Goal: Task Accomplishment & Management: Manage account settings

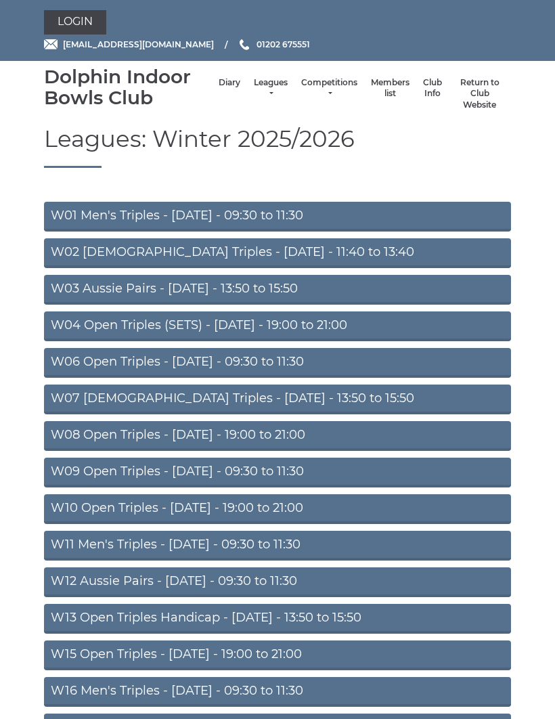
click at [256, 91] on link "Leagues" at bounding box center [271, 88] width 34 height 22
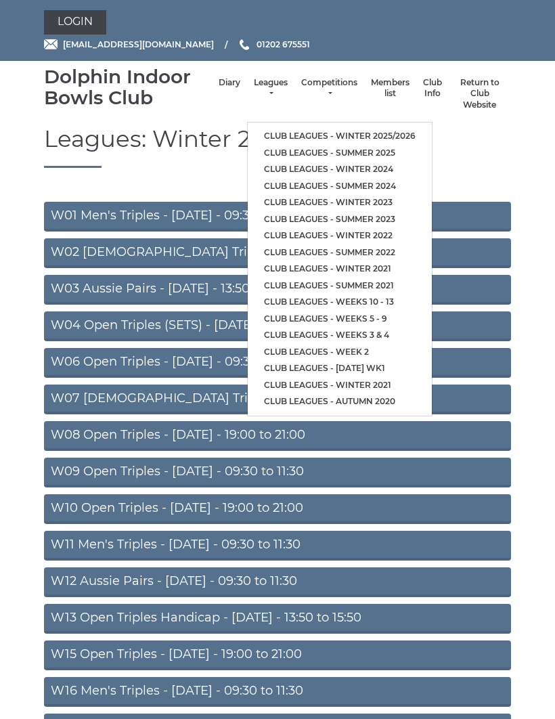
click at [312, 128] on link "Club leagues - Winter 2025/2026" at bounding box center [340, 136] width 184 height 17
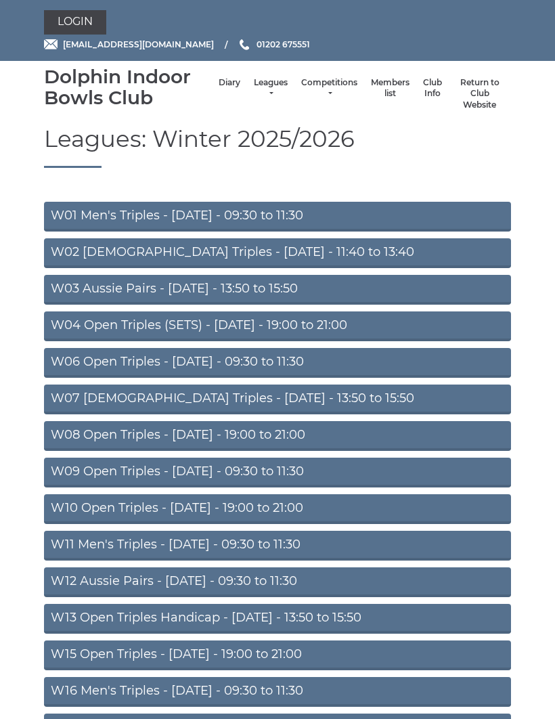
click at [286, 253] on link "W02 [DEMOGRAPHIC_DATA] Triples - [DATE] - 11:40 to 13:40" at bounding box center [277, 253] width 467 height 30
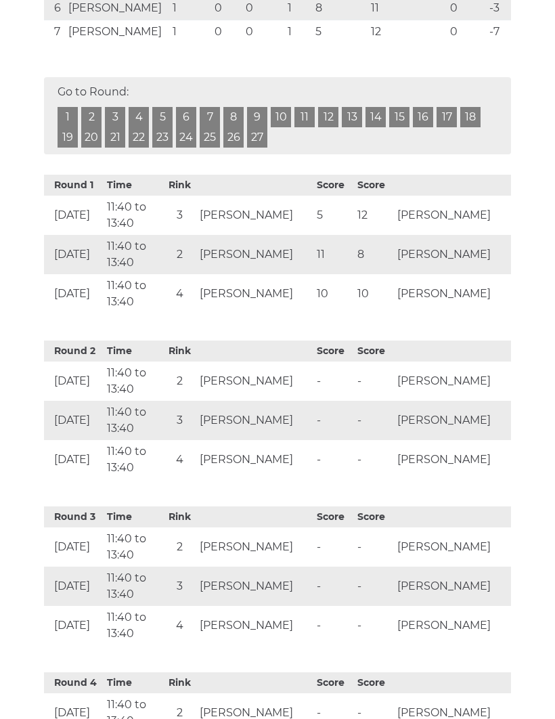
scroll to position [463, 0]
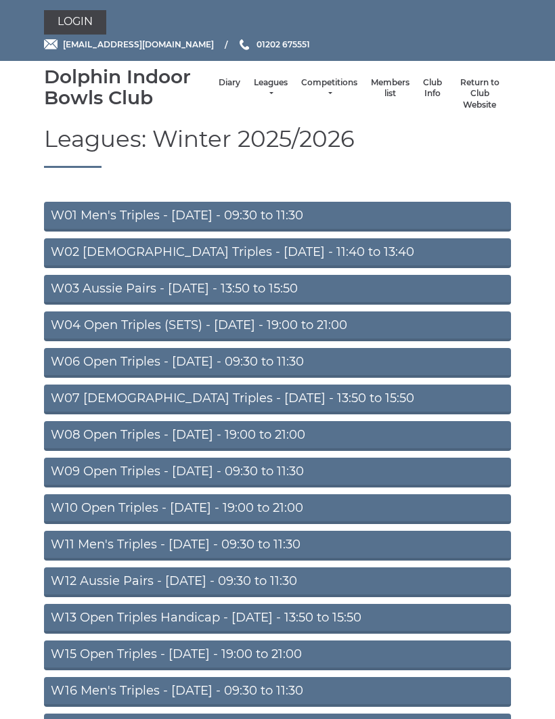
click at [84, 18] on link "Login" at bounding box center [75, 22] width 62 height 24
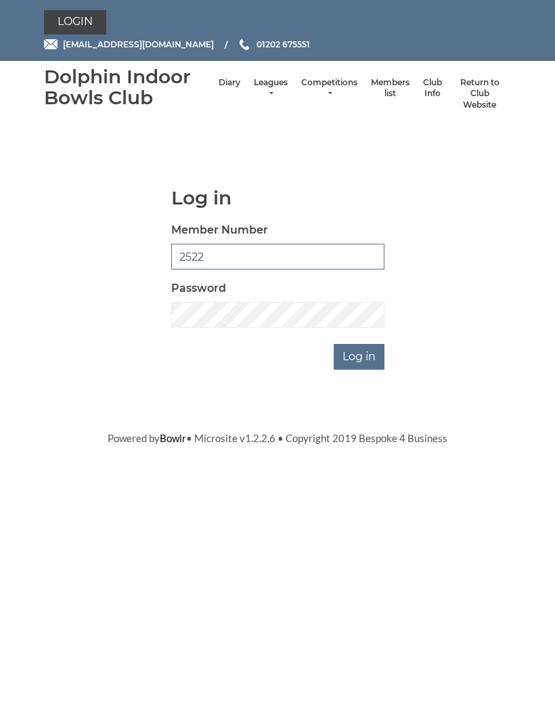
type input "2522"
click at [360, 357] on input "Log in" at bounding box center [359, 357] width 51 height 26
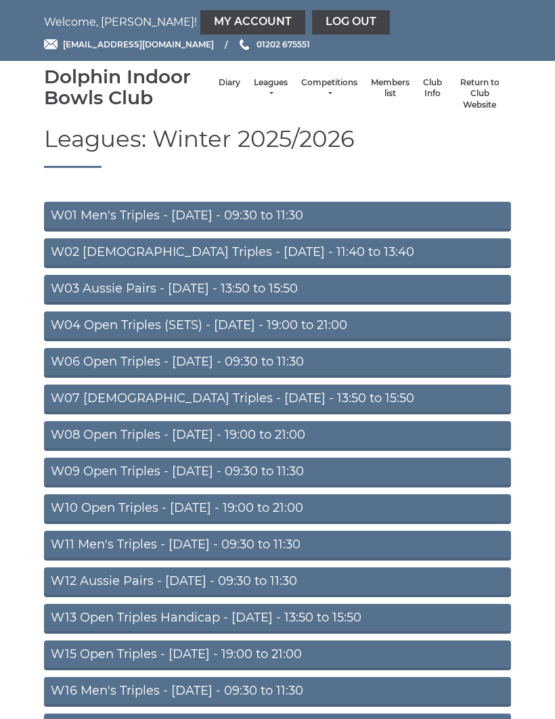
click at [200, 13] on link "My Account" at bounding box center [252, 22] width 105 height 24
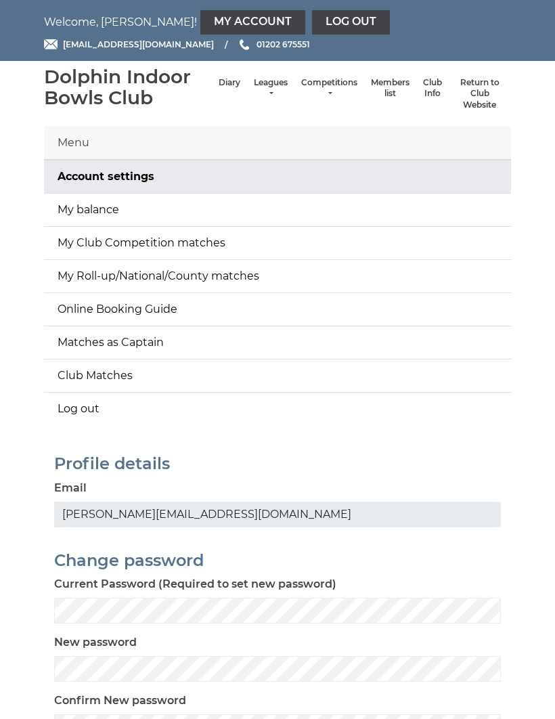
click at [182, 202] on link "My balance" at bounding box center [277, 210] width 467 height 32
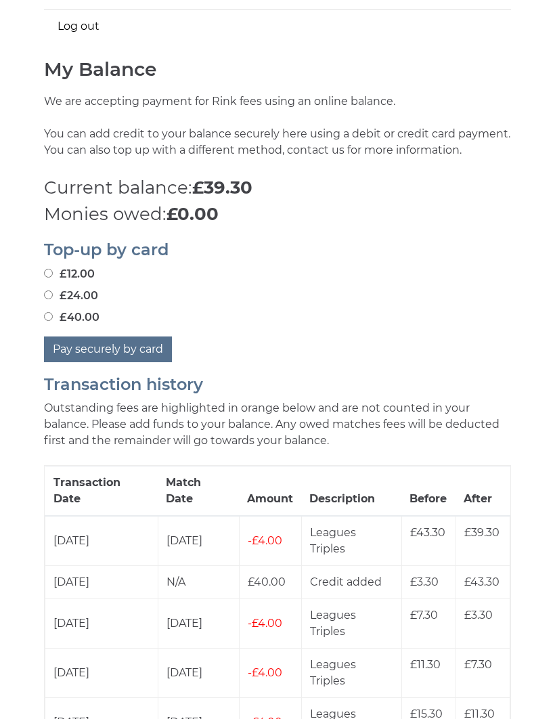
scroll to position [382, 0]
click at [83, 18] on link "Log out" at bounding box center [277, 26] width 467 height 32
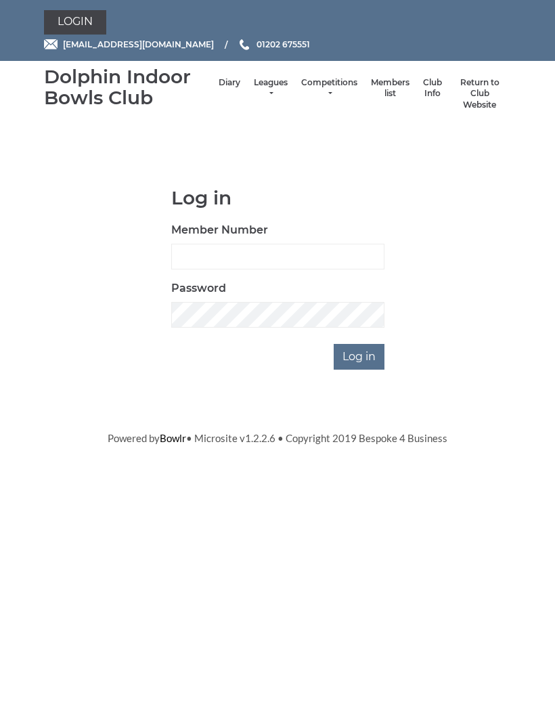
click at [261, 92] on link "Leagues" at bounding box center [271, 88] width 34 height 22
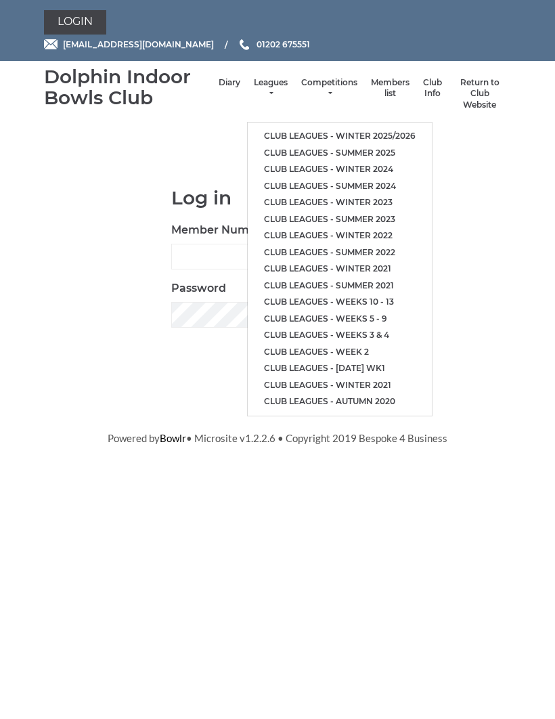
click at [403, 128] on link "Club leagues - Winter 2025/2026" at bounding box center [340, 136] width 184 height 17
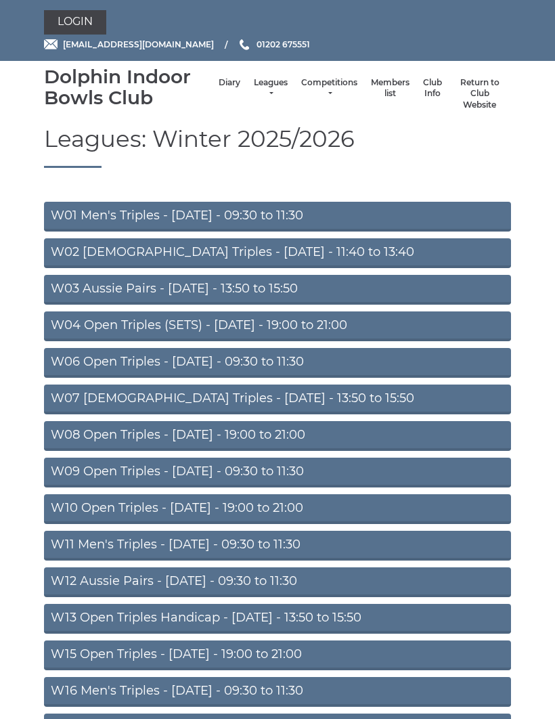
click at [388, 363] on link "W06 Open Triples - Tuesday - 09:30 to 11:30" at bounding box center [277, 363] width 467 height 30
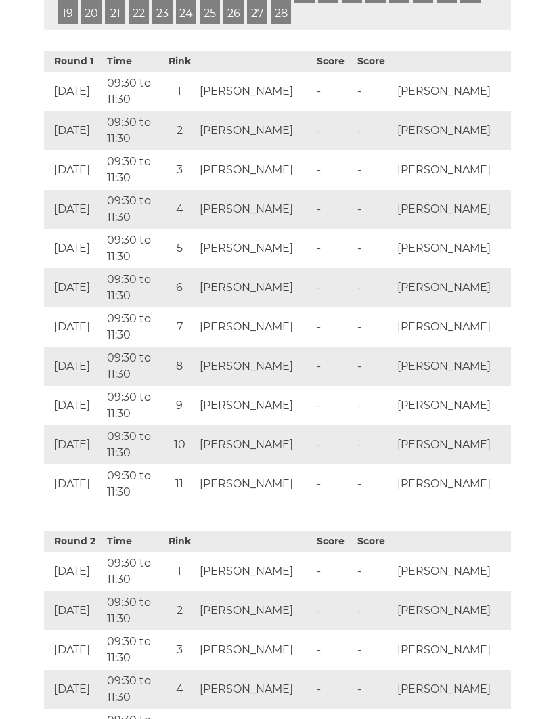
scroll to position [966, 0]
